Goal: Navigation & Orientation: Understand site structure

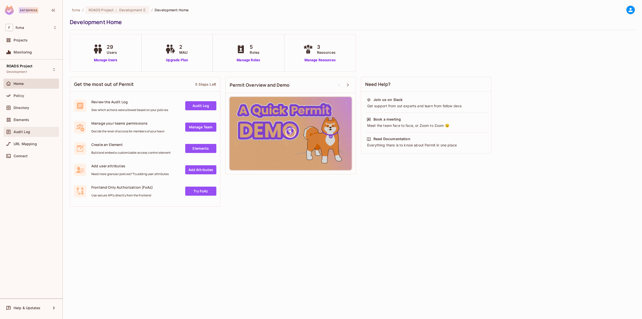
click at [32, 131] on div "Audit Log" at bounding box center [35, 132] width 43 height 4
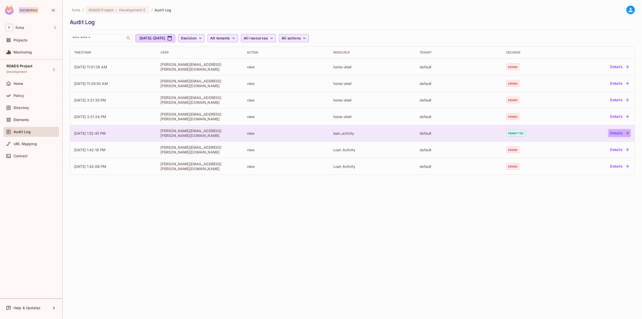
click at [617, 131] on button "Details" at bounding box center [619, 133] width 23 height 8
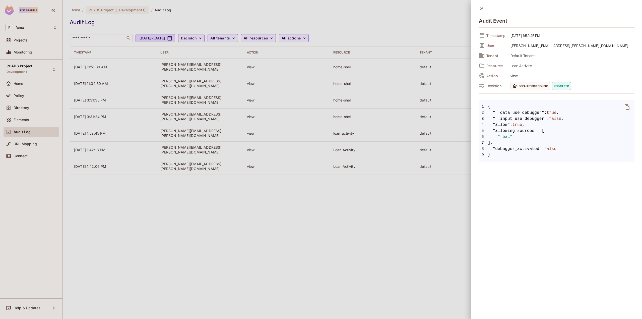
click at [536, 88] on span "Default PDP config" at bounding box center [529, 86] width 39 height 8
click at [482, 8] on icon at bounding box center [482, 9] width 6 height 6
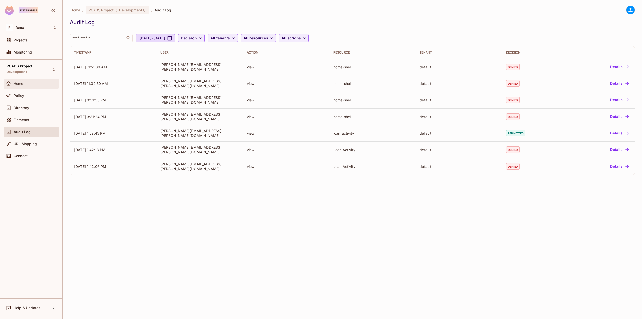
click at [20, 82] on span "Home" at bounding box center [19, 84] width 10 height 4
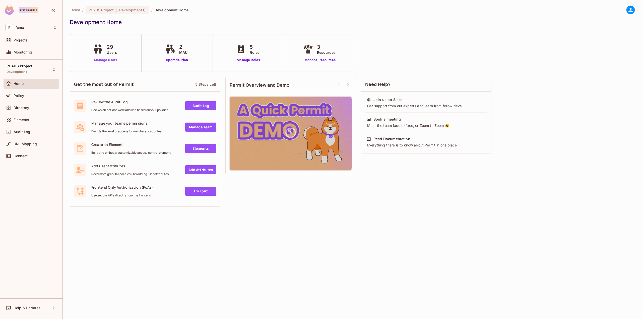
click at [99, 60] on link "Manage Users" at bounding box center [106, 59] width 28 height 5
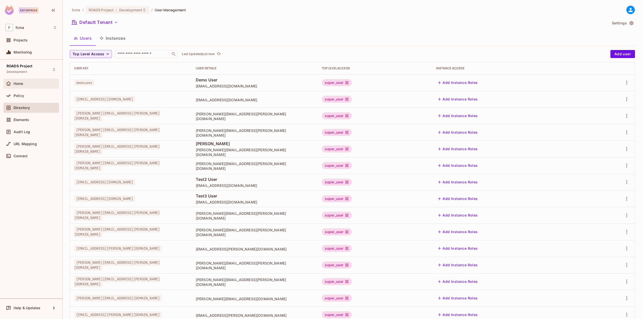
click at [20, 84] on span "Home" at bounding box center [19, 84] width 10 height 4
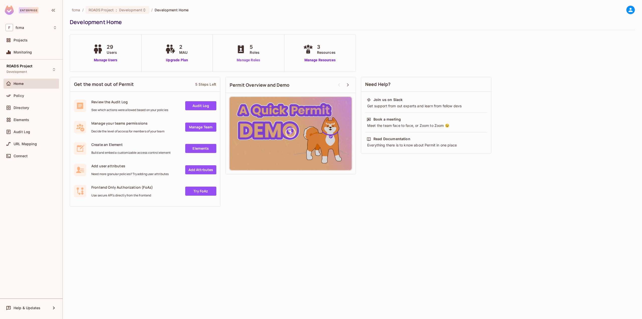
click at [240, 60] on link "Manage Roles" at bounding box center [247, 59] width 27 height 5
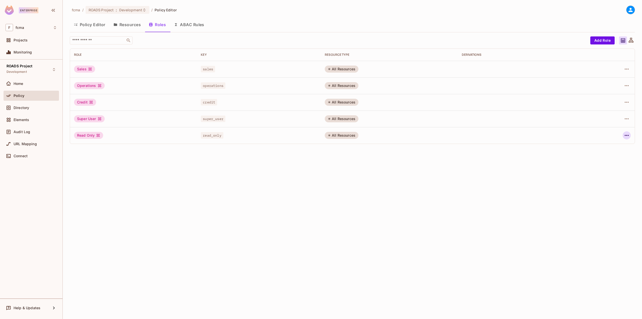
click at [625, 134] on icon "button" at bounding box center [626, 135] width 6 height 6
click at [608, 146] on div "Edit Role" at bounding box center [603, 146] width 15 height 5
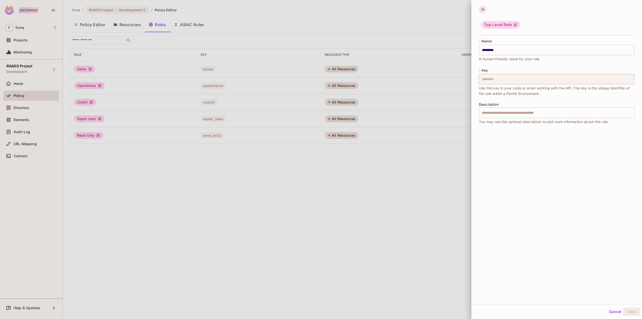
click at [484, 11] on icon at bounding box center [483, 10] width 8 height 8
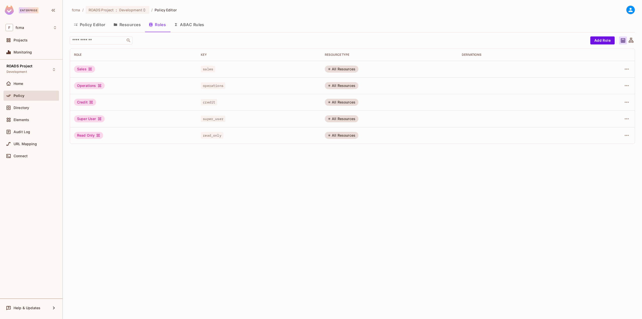
click at [129, 23] on button "Resources" at bounding box center [126, 24] width 35 height 13
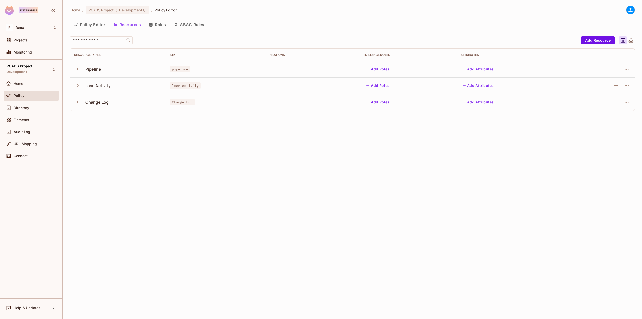
click at [76, 106] on button "button" at bounding box center [78, 102] width 9 height 11
click at [76, 102] on icon "button" at bounding box center [77, 102] width 7 height 7
click at [154, 26] on button "Roles" at bounding box center [157, 24] width 25 height 13
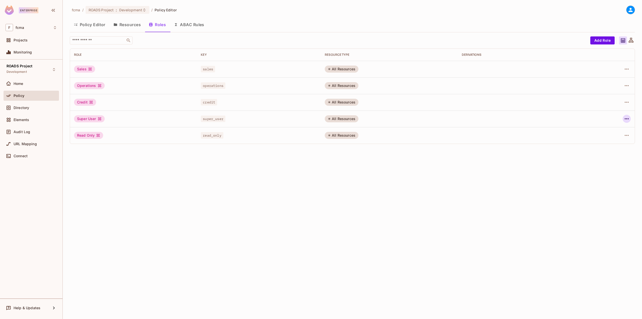
click at [624, 117] on icon "button" at bounding box center [626, 119] width 6 height 6
click at [611, 128] on div "Edit Role" at bounding box center [603, 130] width 15 height 5
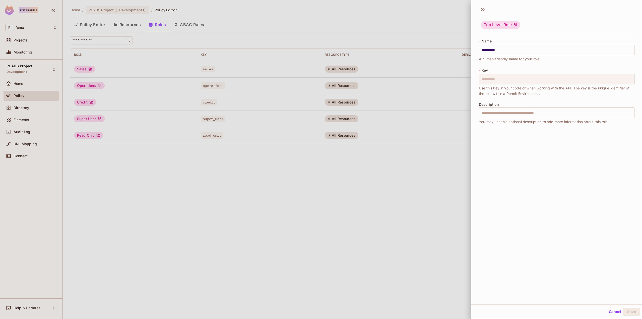
scroll to position [1, 0]
click at [481, 8] on icon at bounding box center [482, 8] width 2 height 3
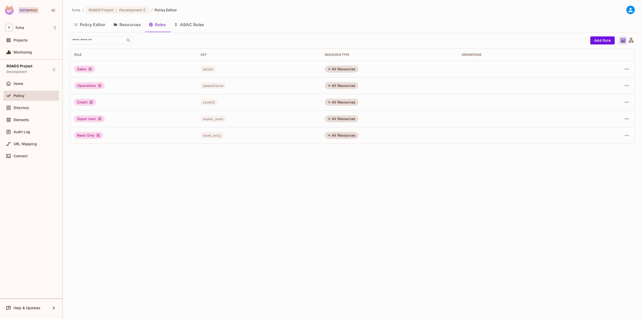
click at [91, 27] on button "Policy Editor" at bounding box center [90, 24] width 40 height 13
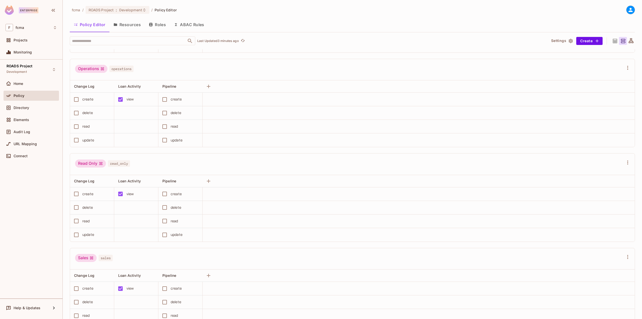
scroll to position [84, 0]
click at [135, 24] on button "Resources" at bounding box center [126, 24] width 35 height 13
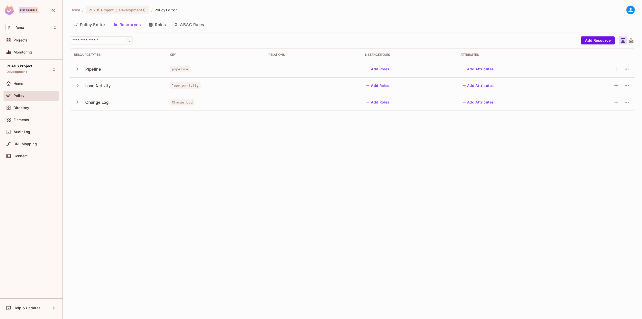
click at [74, 101] on td "Change Log" at bounding box center [118, 102] width 96 height 17
click at [75, 101] on icon "button" at bounding box center [77, 102] width 7 height 7
click at [76, 69] on icon "button" at bounding box center [77, 68] width 7 height 7
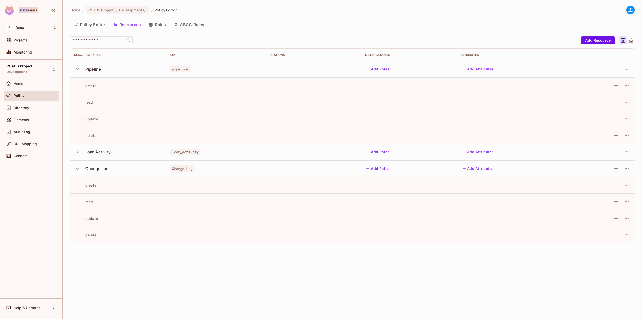
click at [76, 69] on icon "button" at bounding box center [77, 68] width 7 height 7
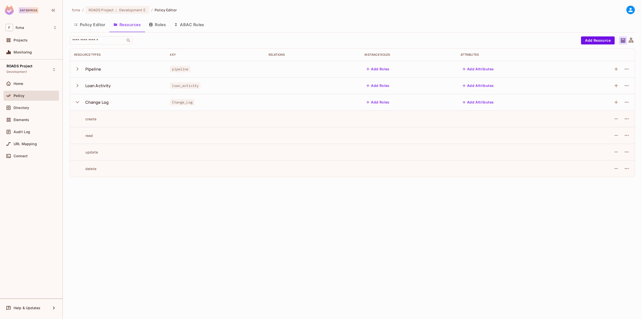
click at [77, 85] on icon "button" at bounding box center [77, 85] width 7 height 7
click at [16, 109] on span "Directory" at bounding box center [22, 108] width 16 height 4
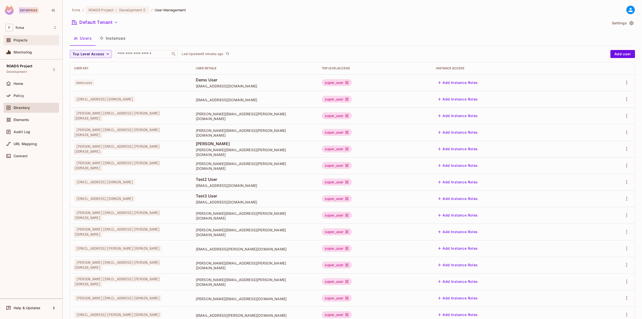
click at [21, 38] on span "Projects" at bounding box center [21, 40] width 14 height 4
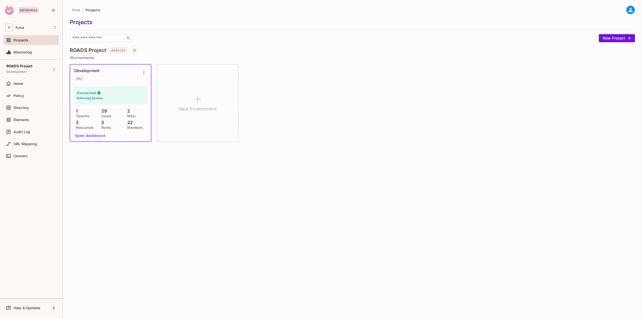
click at [88, 137] on button "Open dashboard" at bounding box center [90, 135] width 35 height 8
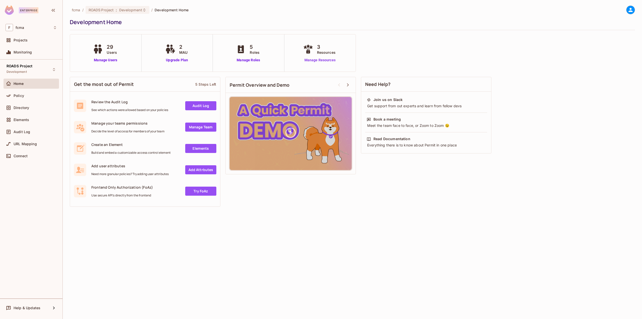
click at [332, 62] on link "Manage Resources" at bounding box center [320, 59] width 36 height 5
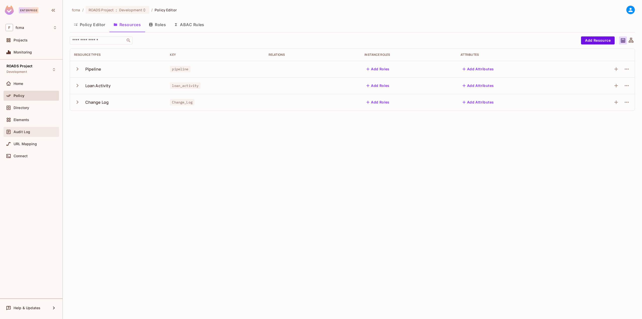
click at [22, 129] on div "Audit Log" at bounding box center [31, 132] width 51 height 6
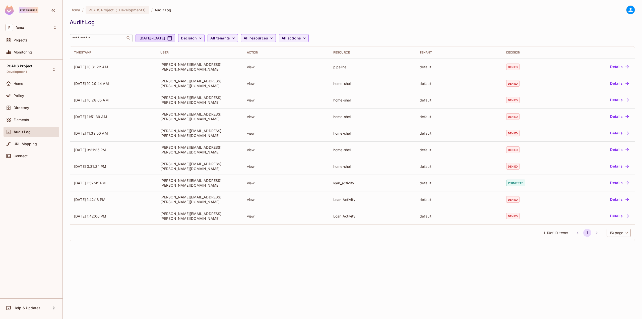
click at [125, 36] on div "​" at bounding box center [101, 38] width 63 height 8
click at [33, 130] on div "Audit Log" at bounding box center [35, 132] width 43 height 4
click at [20, 130] on span "Audit Log" at bounding box center [22, 132] width 17 height 4
click at [130, 38] on icon at bounding box center [128, 38] width 5 height 5
click at [120, 39] on input "text" at bounding box center [97, 38] width 53 height 5
